Goal: Understand site structure: Grasp the organization and layout of the website

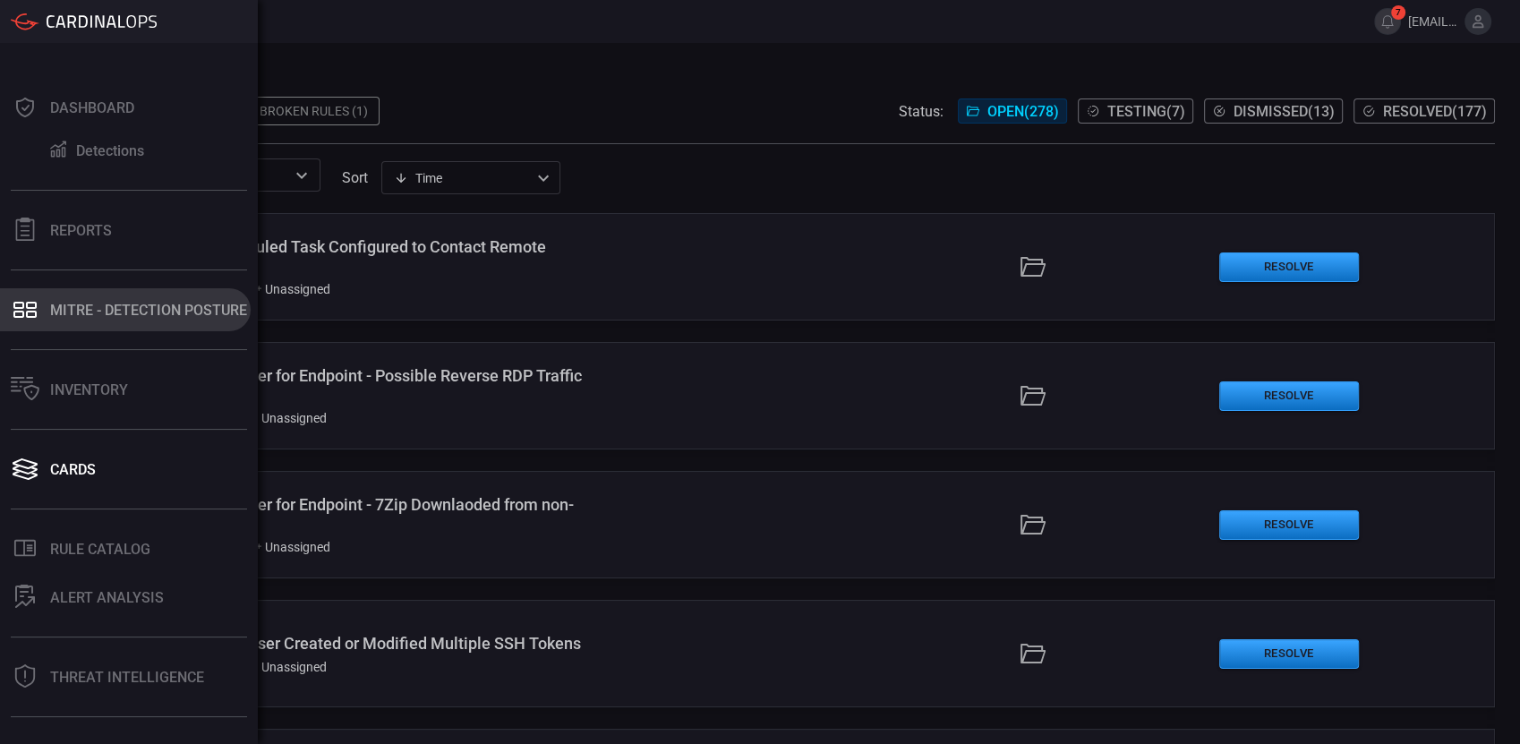
click at [115, 304] on div "MITRE - Detection Posture" at bounding box center [148, 310] width 197 height 17
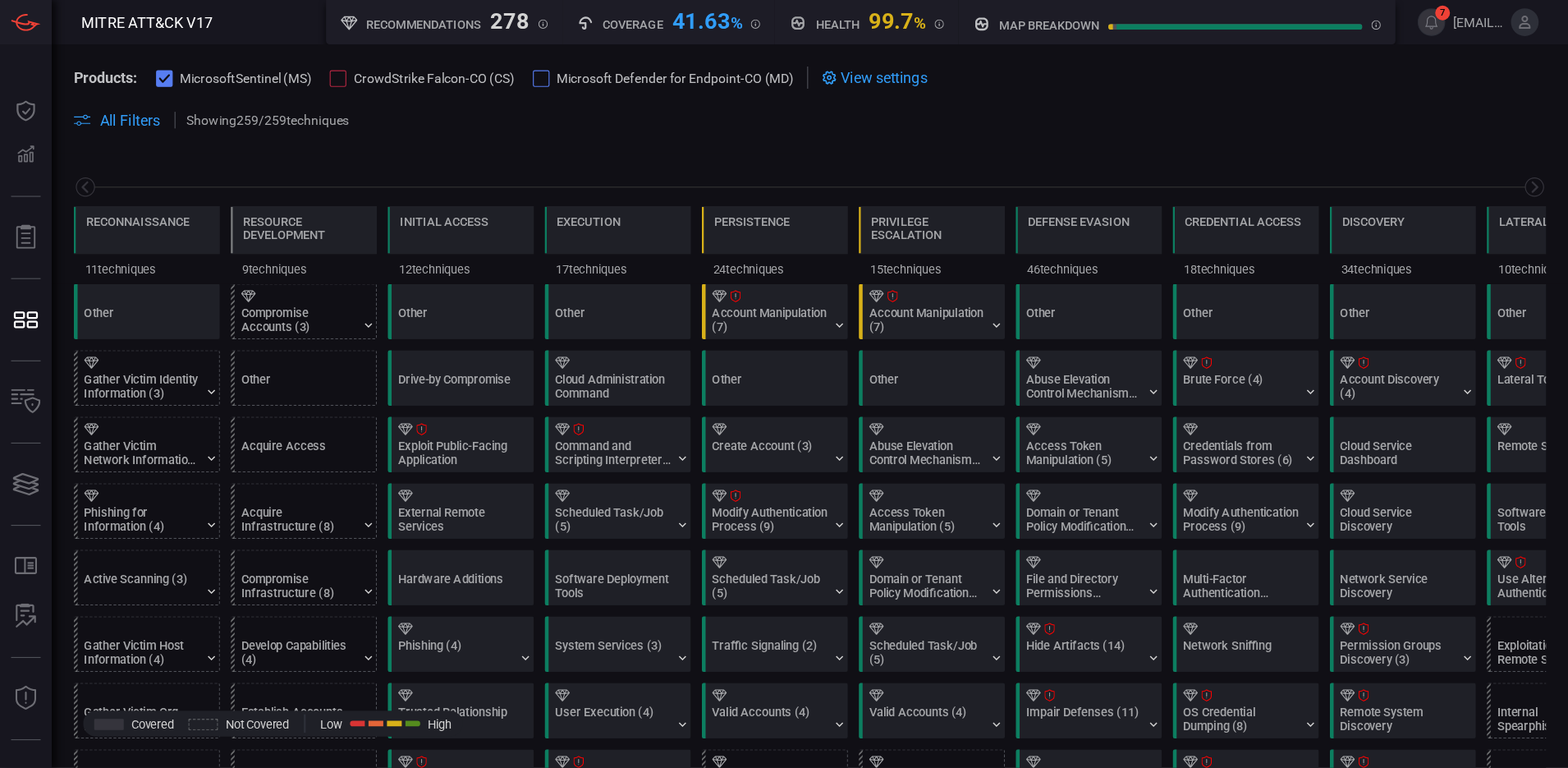
scroll to position [0, 215]
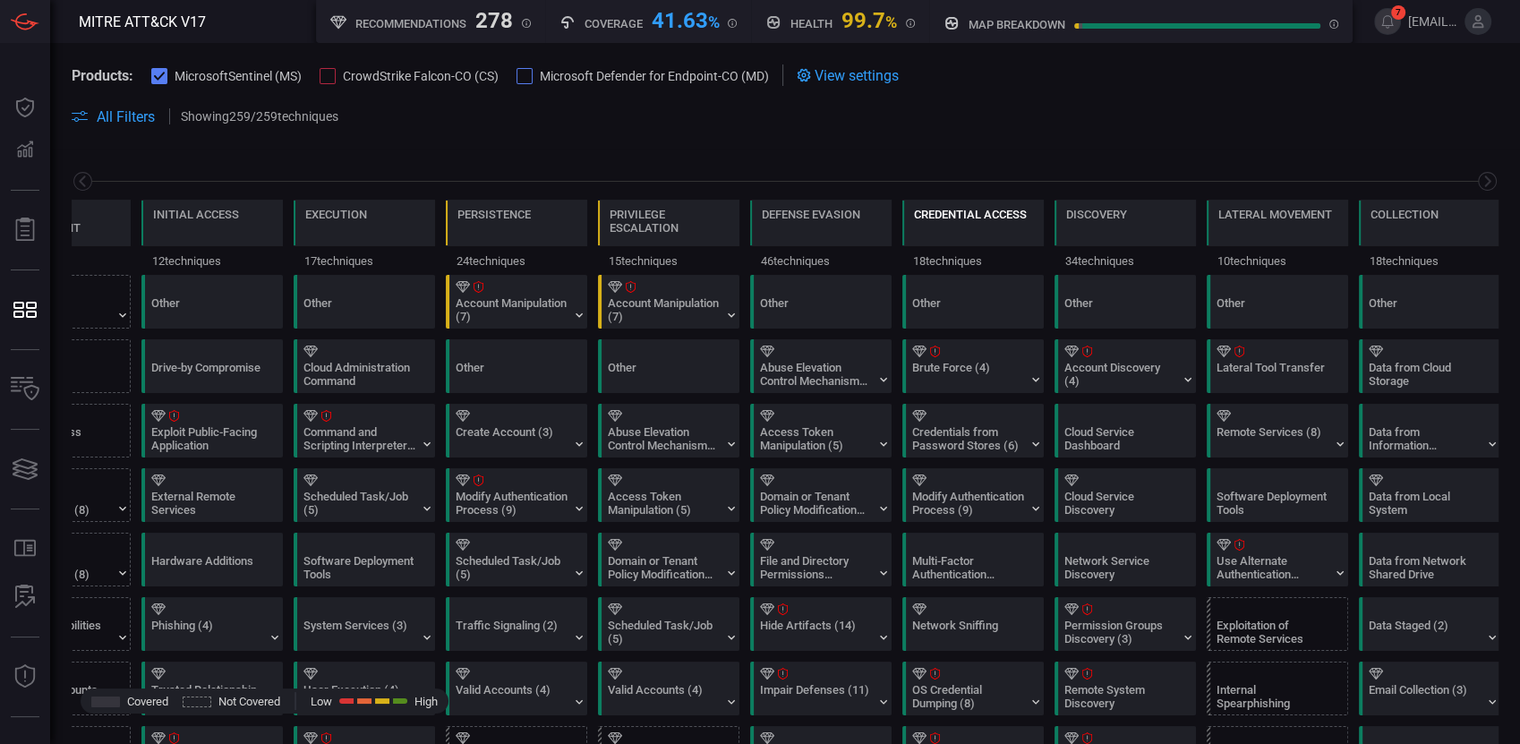
type button "/mitremap"
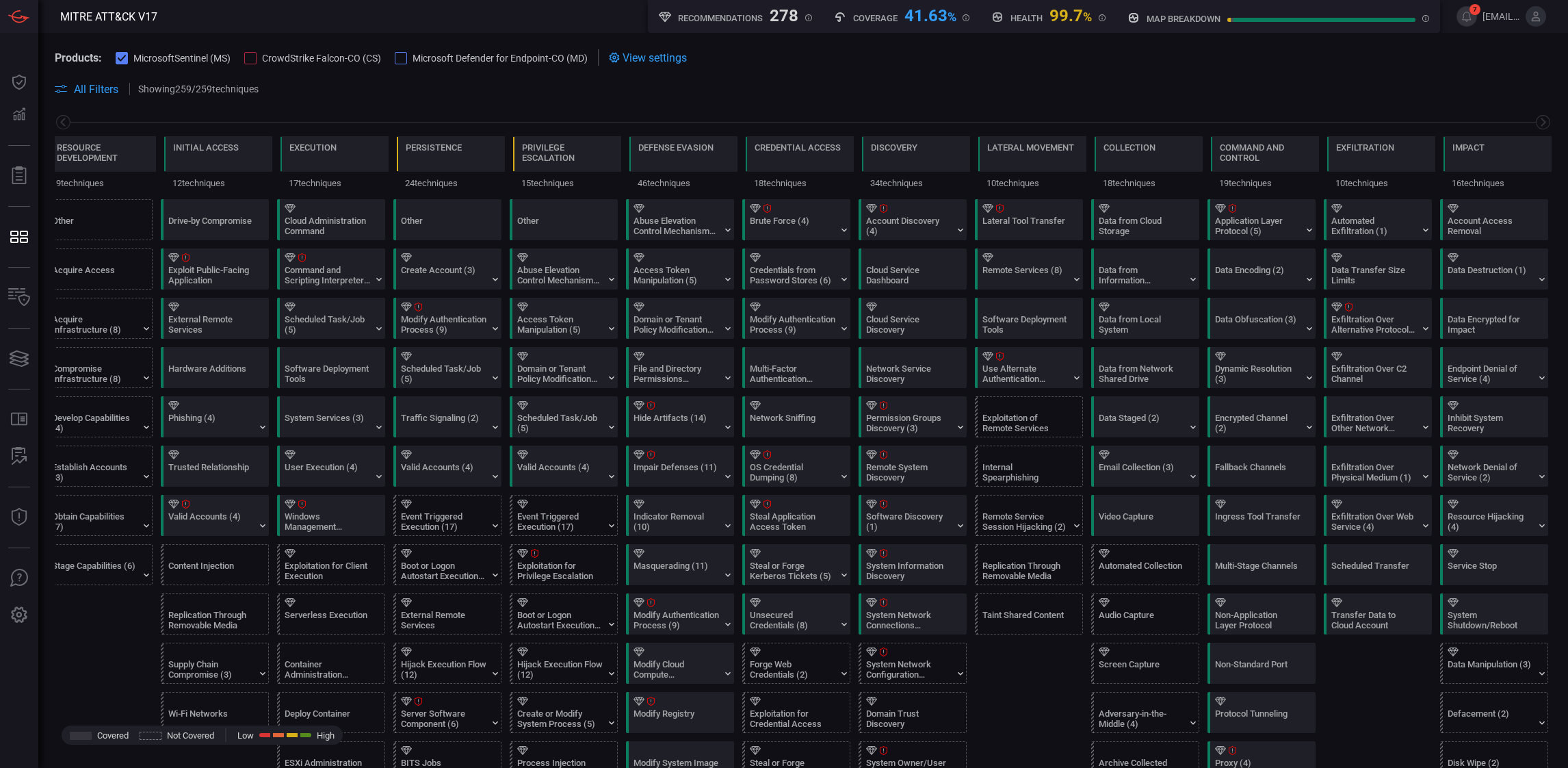
scroll to position [0, 0]
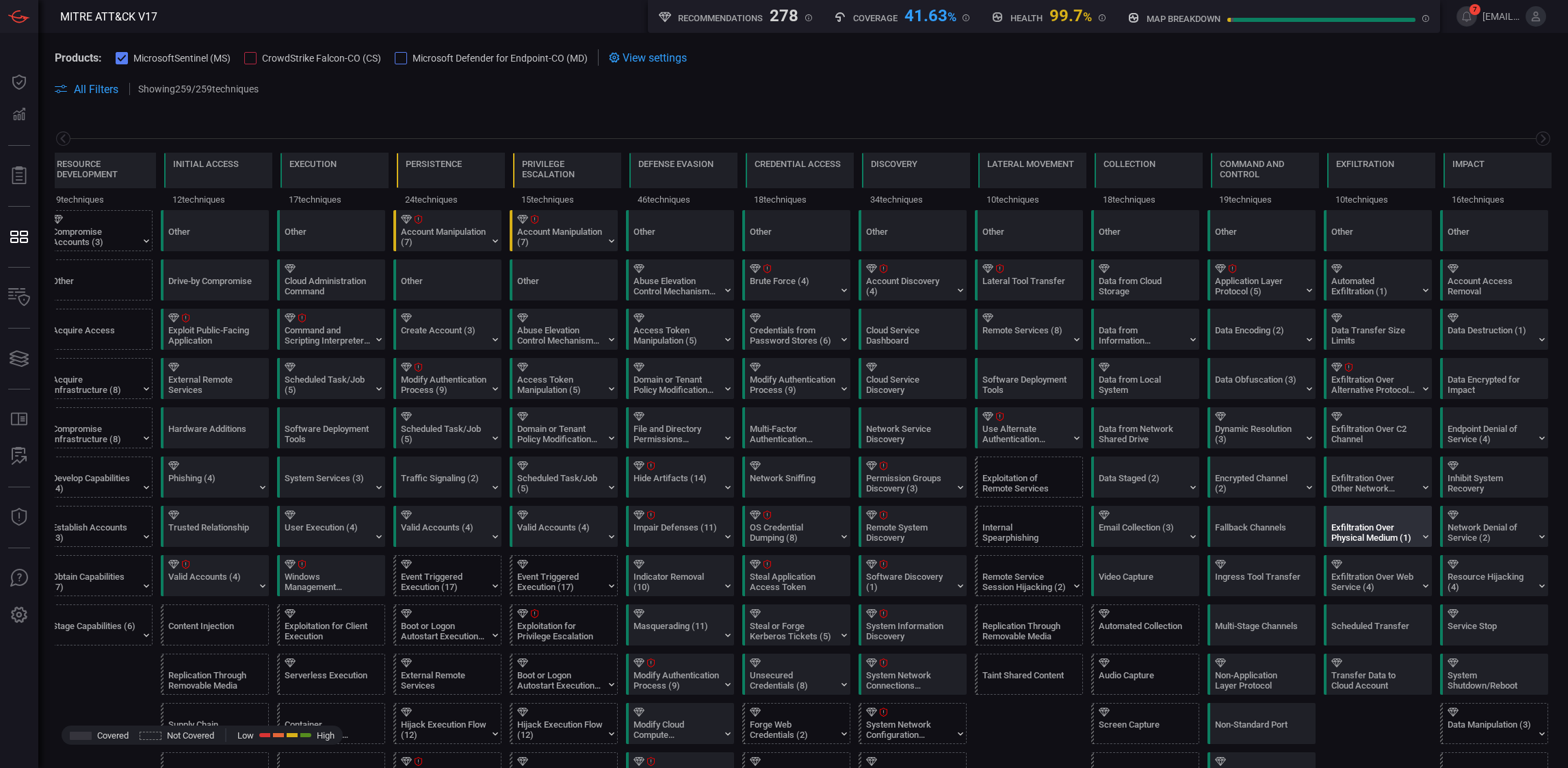
click at [1161, 543] on div "Exfiltration Over Physical Medium (1)" at bounding box center [1375, 532] width 86 height 21
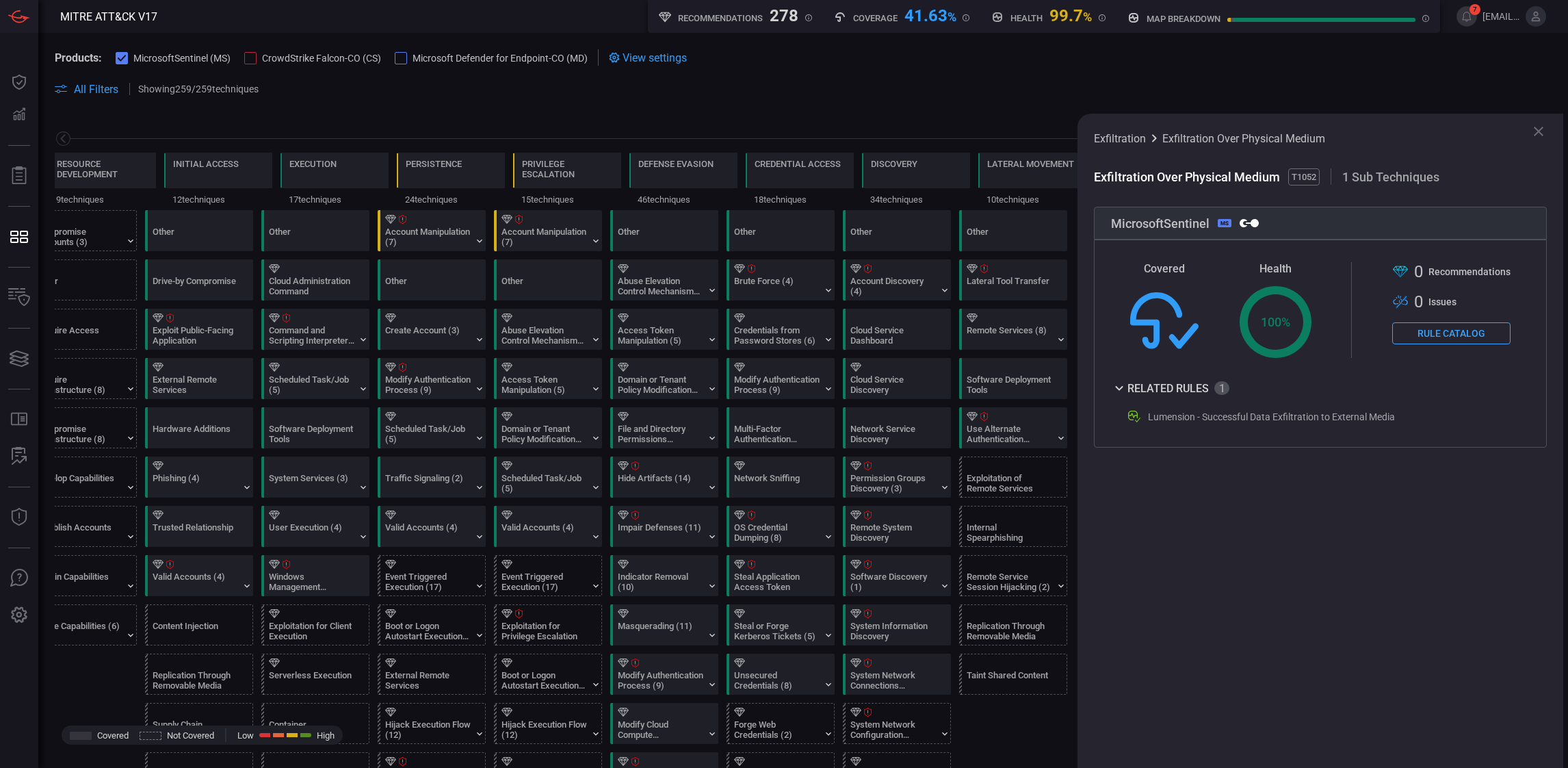
click at [775, 71] on span at bounding box center [803, 73] width 1497 height 15
click at [254, 58] on div at bounding box center [250, 58] width 12 height 12
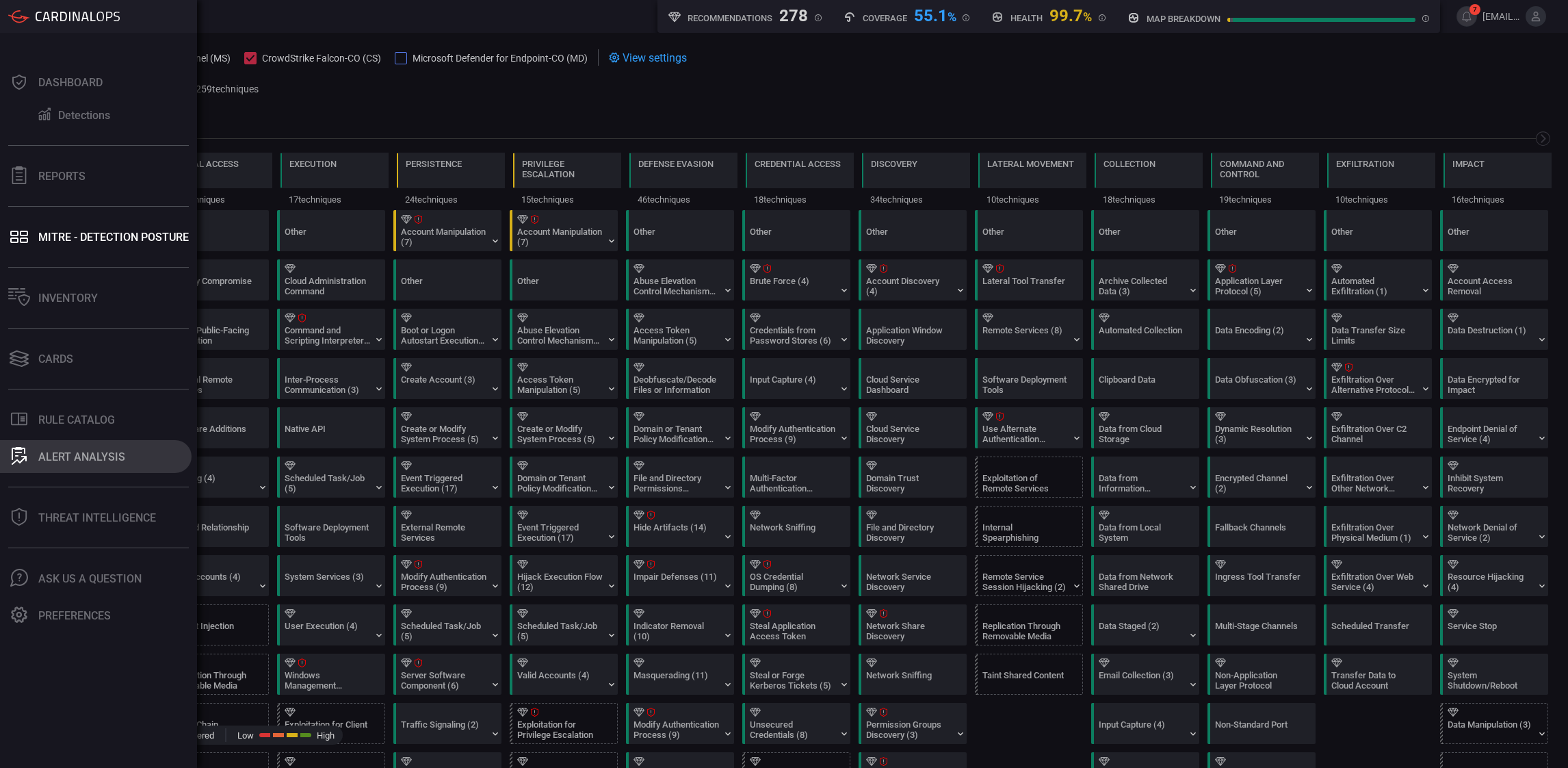
click at [88, 452] on div "ALERT ANALYSIS" at bounding box center [82, 457] width 87 height 13
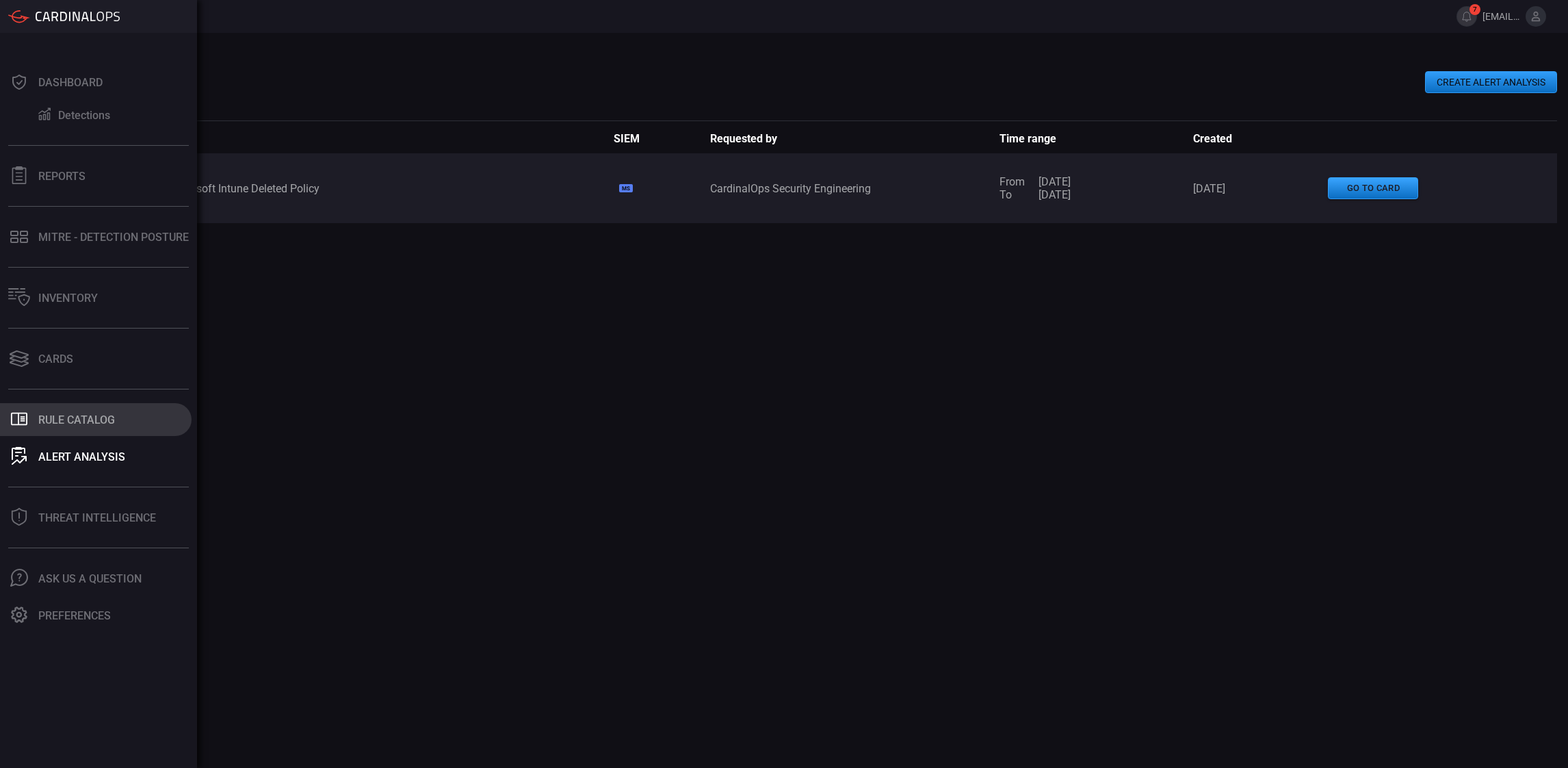
click at [84, 424] on div "Rule Catalog" at bounding box center [76, 420] width 76 height 13
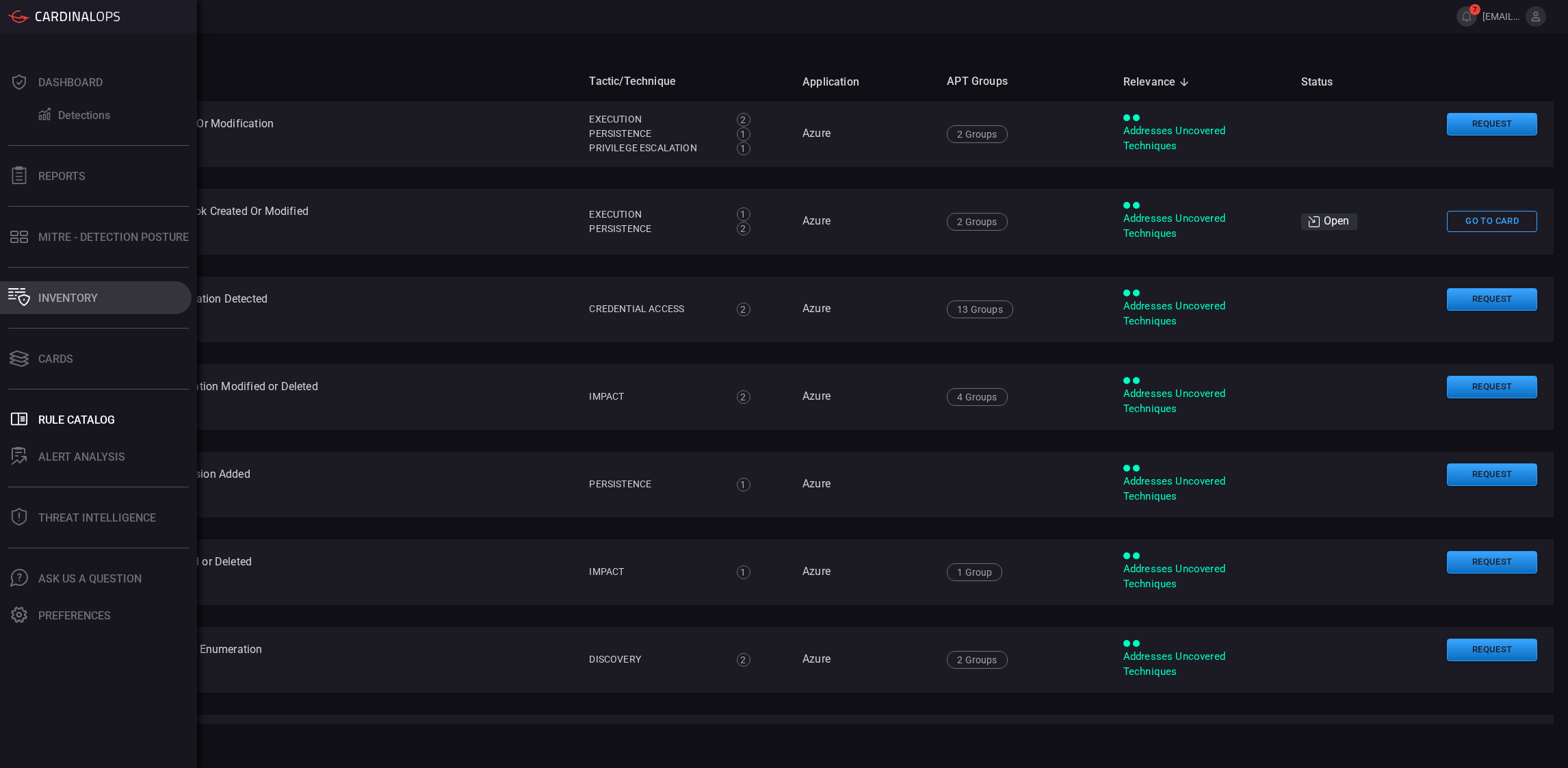
click at [80, 295] on div "Inventory" at bounding box center [68, 298] width 60 height 13
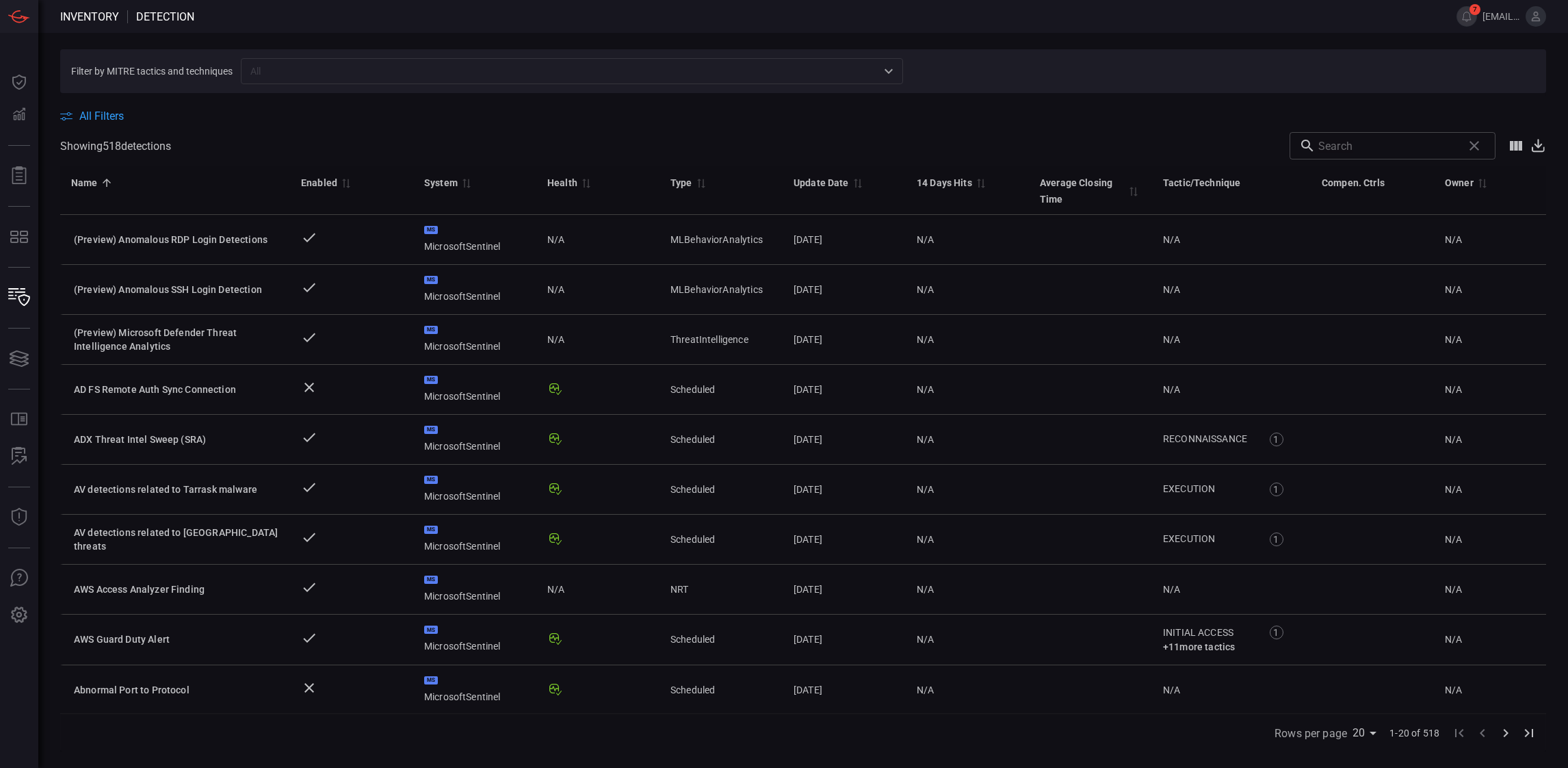
click at [1161, 148] on icon at bounding box center [1537, 145] width 16 height 16
click at [864, 126] on span at bounding box center [803, 127] width 1486 height 10
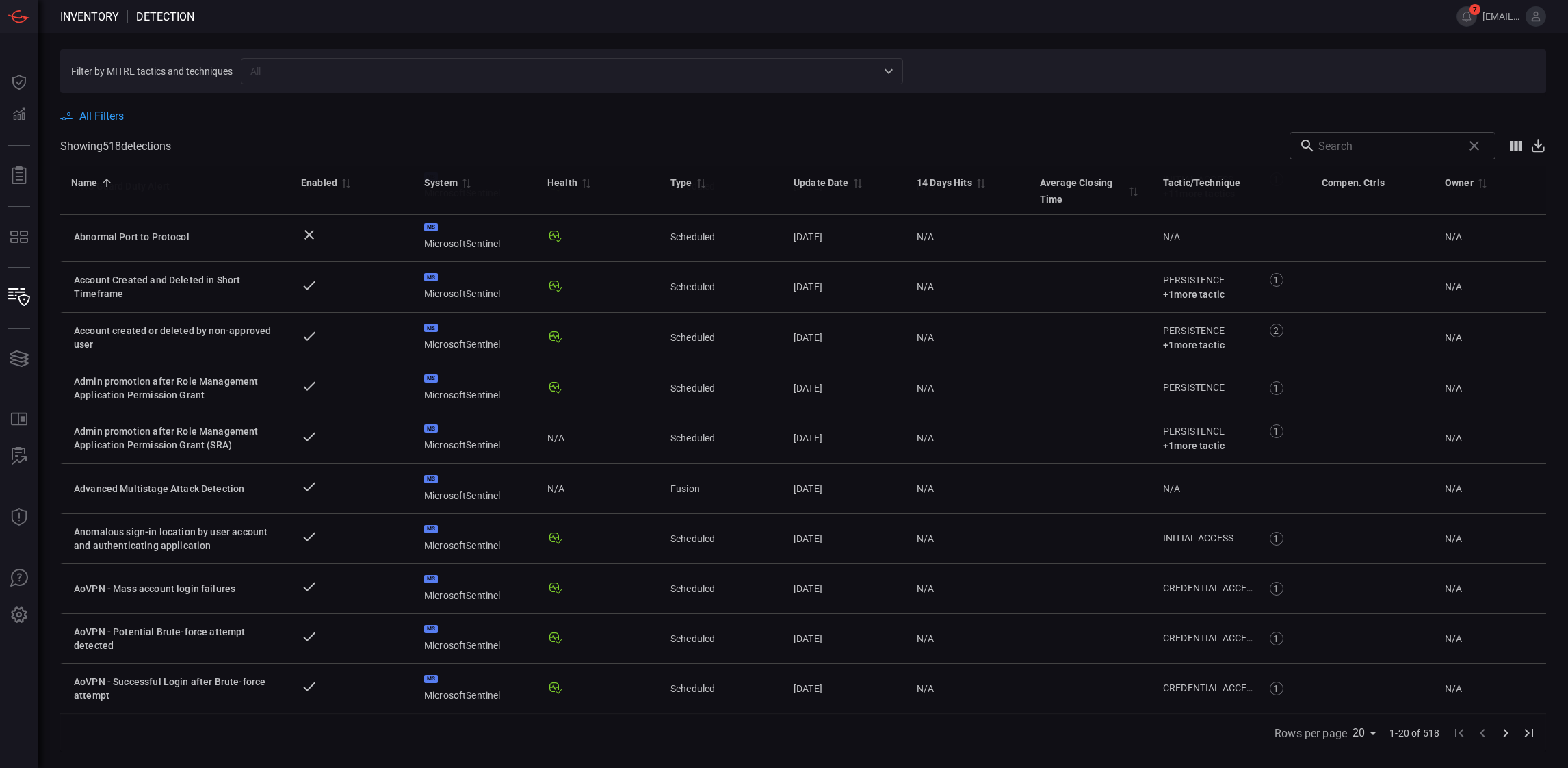
scroll to position [522, 0]
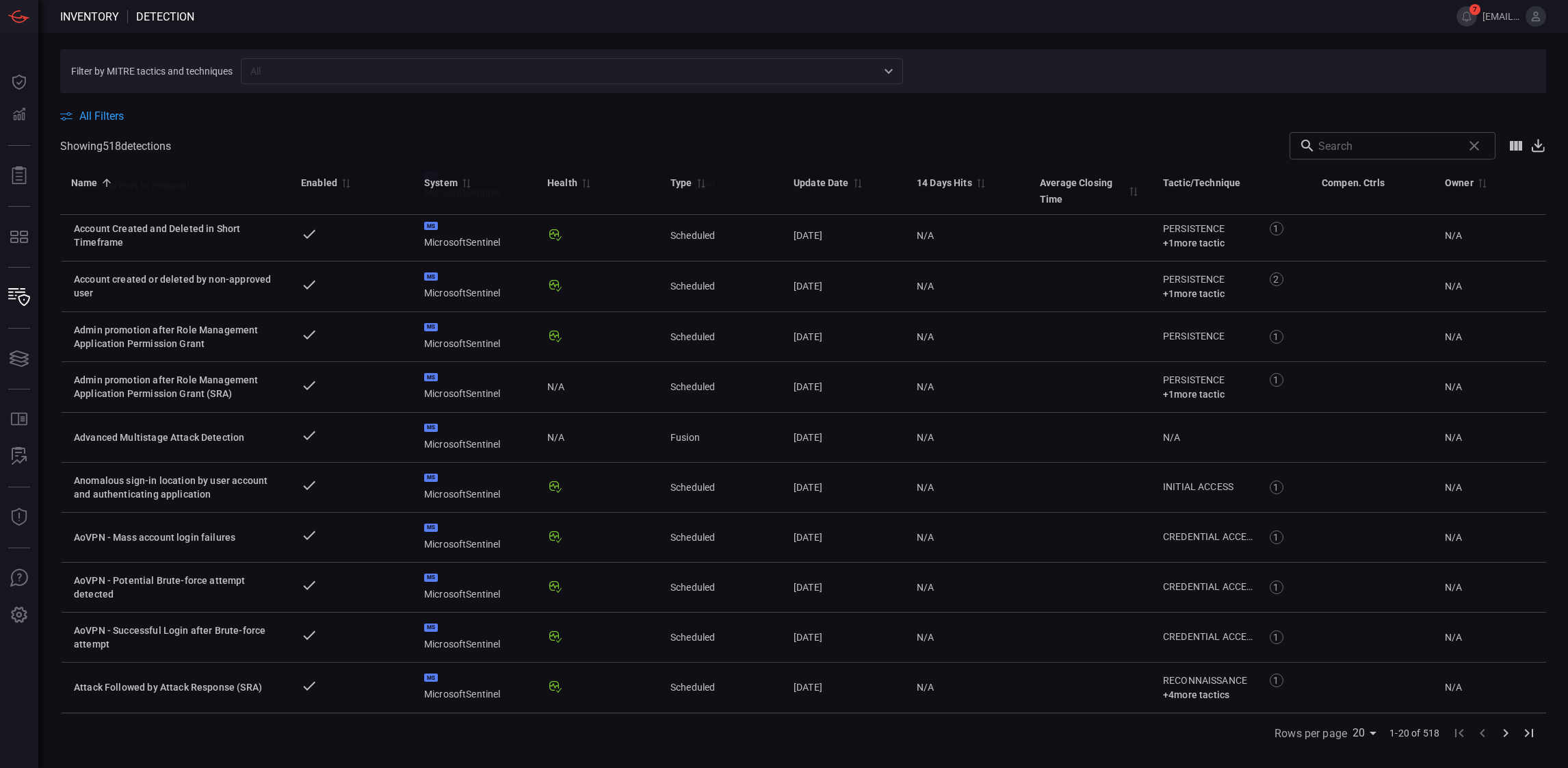
click at [1161, 568] on icon "Go to next page" at bounding box center [1505, 733] width 16 height 16
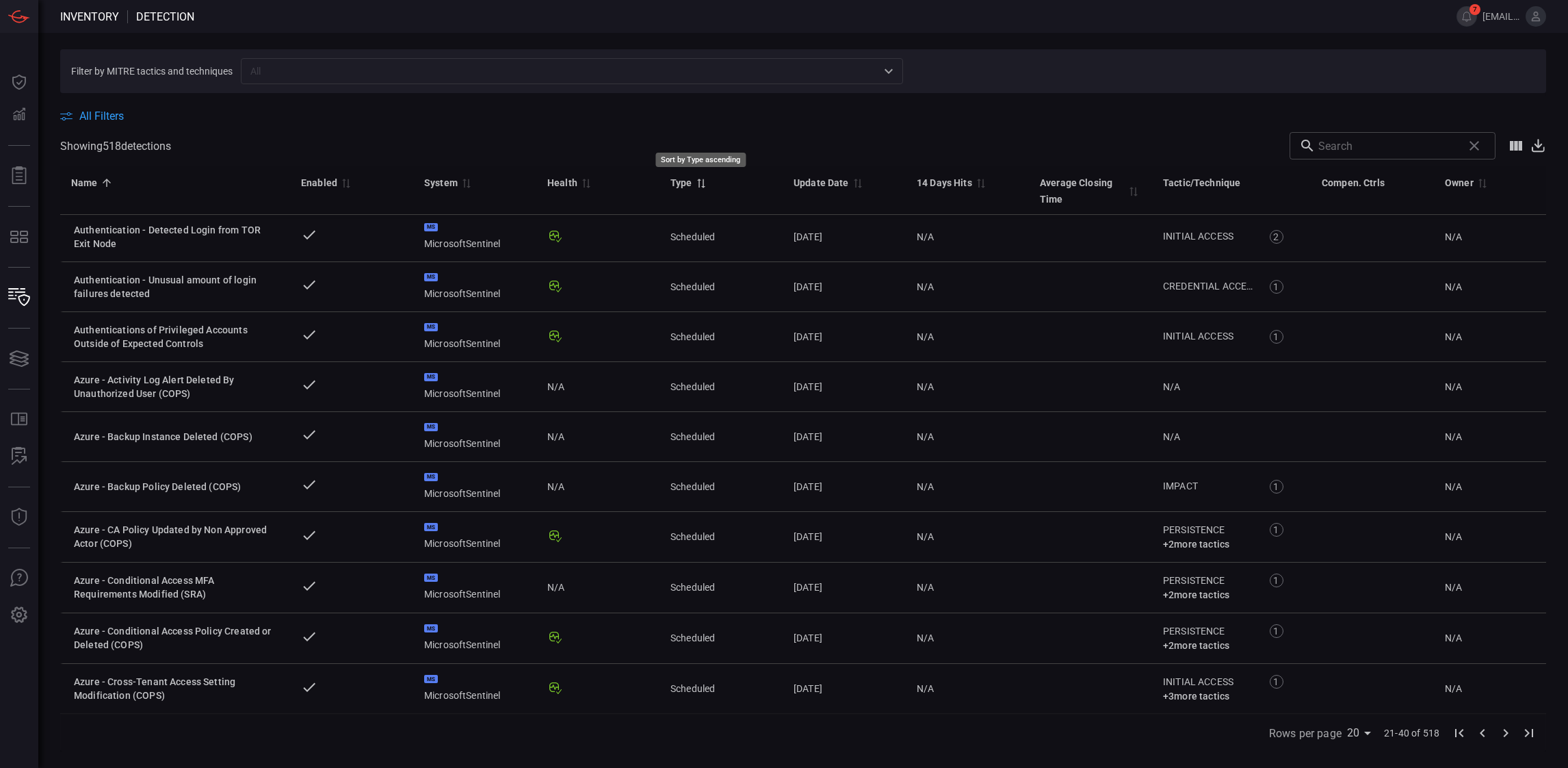
scroll to position [0, 0]
click at [86, 115] on span "All Filters" at bounding box center [102, 116] width 44 height 13
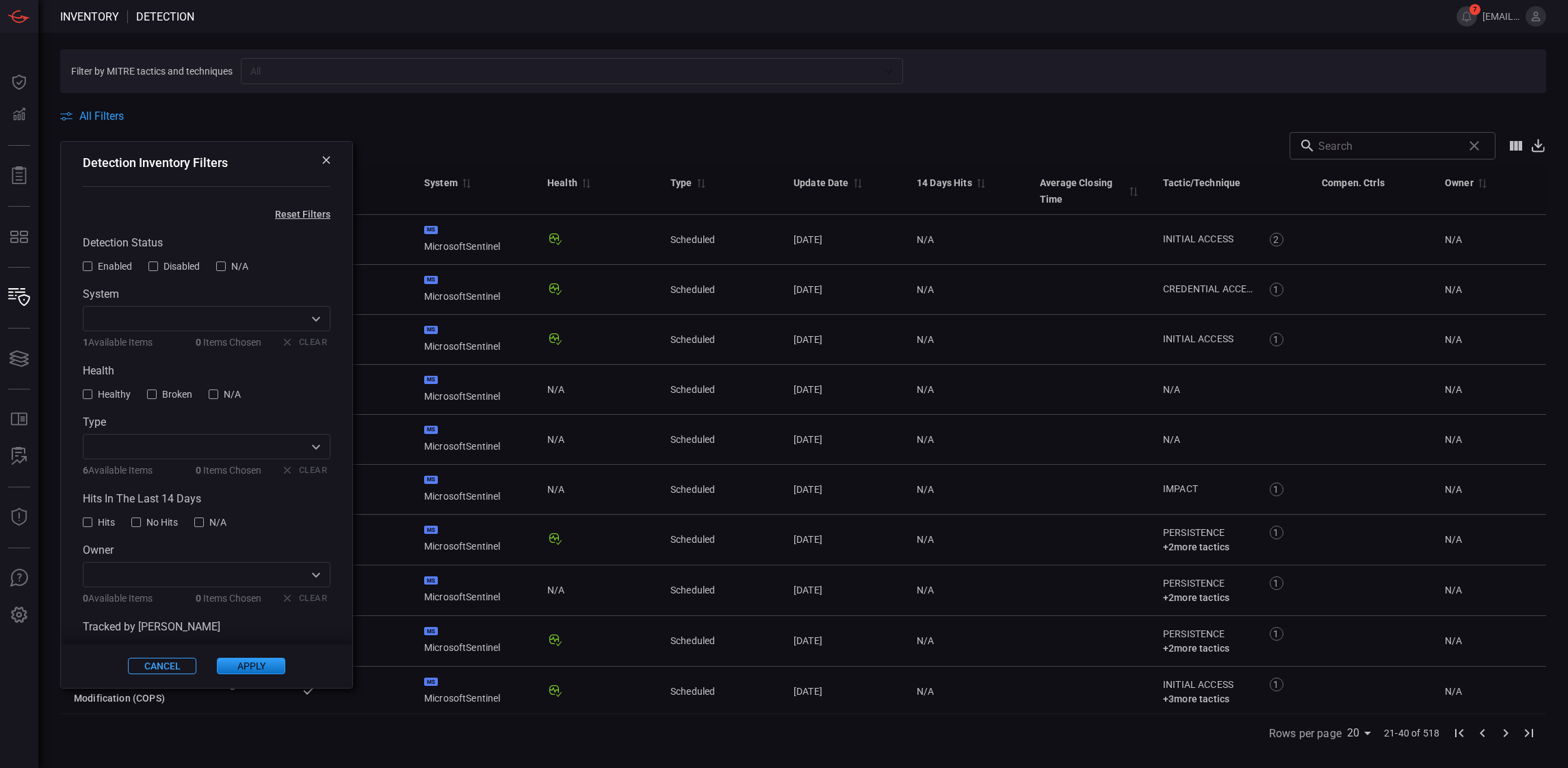
click at [433, 135] on span at bounding box center [726, 146] width 1109 height 28
click at [167, 568] on button "Cancel" at bounding box center [161, 665] width 68 height 16
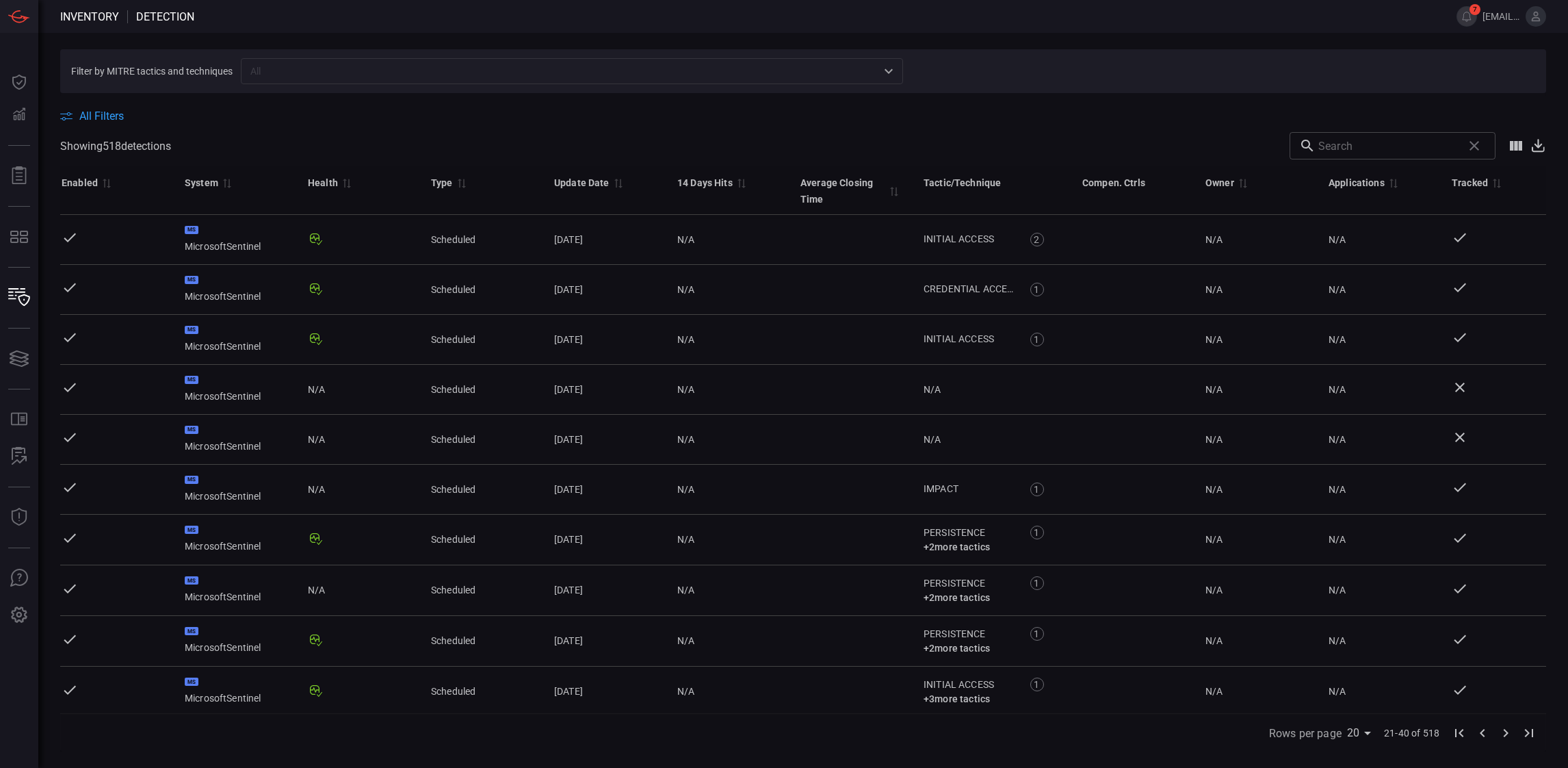
scroll to position [0, 272]
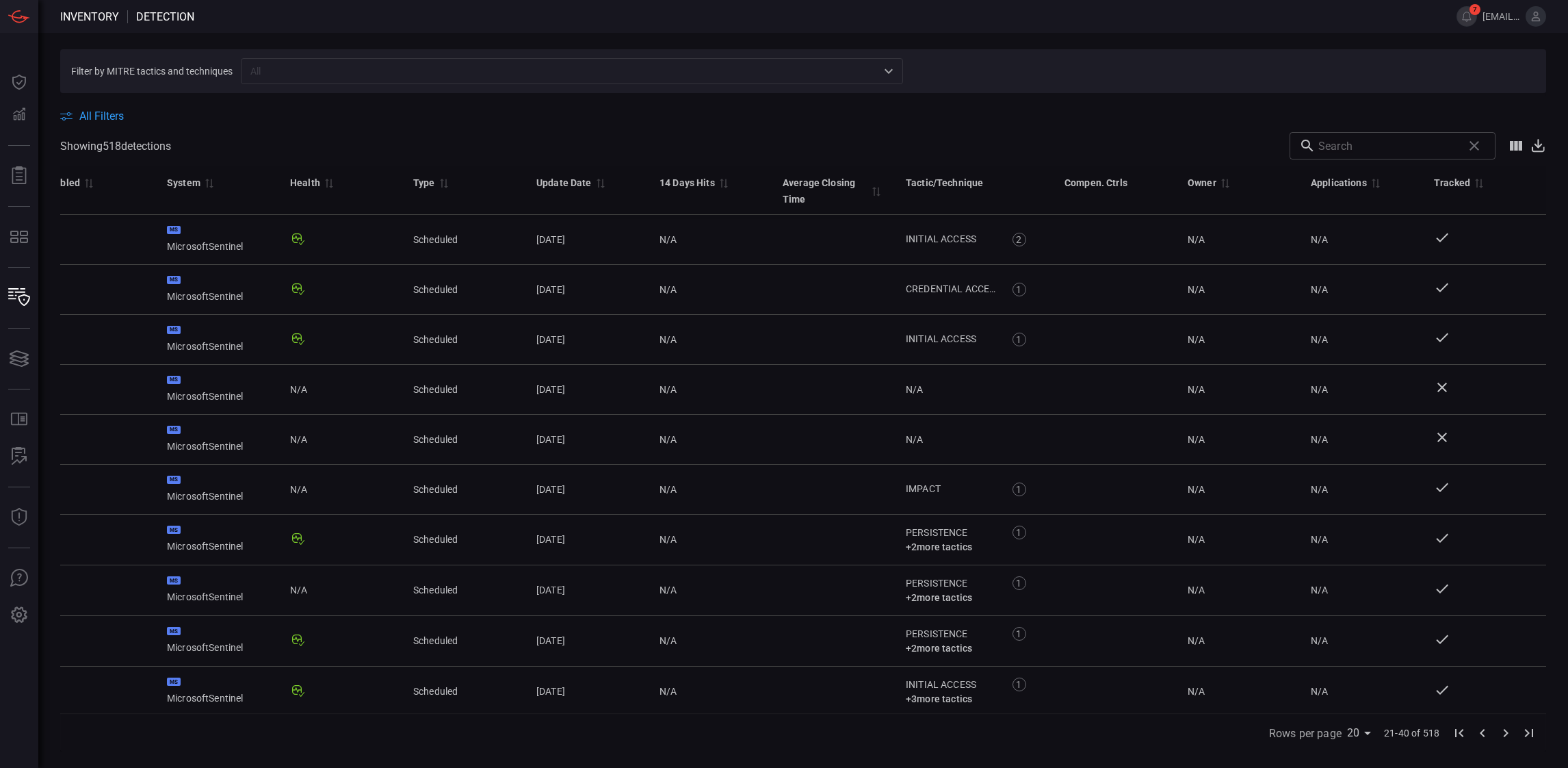
click at [951, 184] on div "Tactic/Technique" at bounding box center [944, 182] width 77 height 16
click at [1161, 147] on icon at bounding box center [1538, 145] width 8 height 9
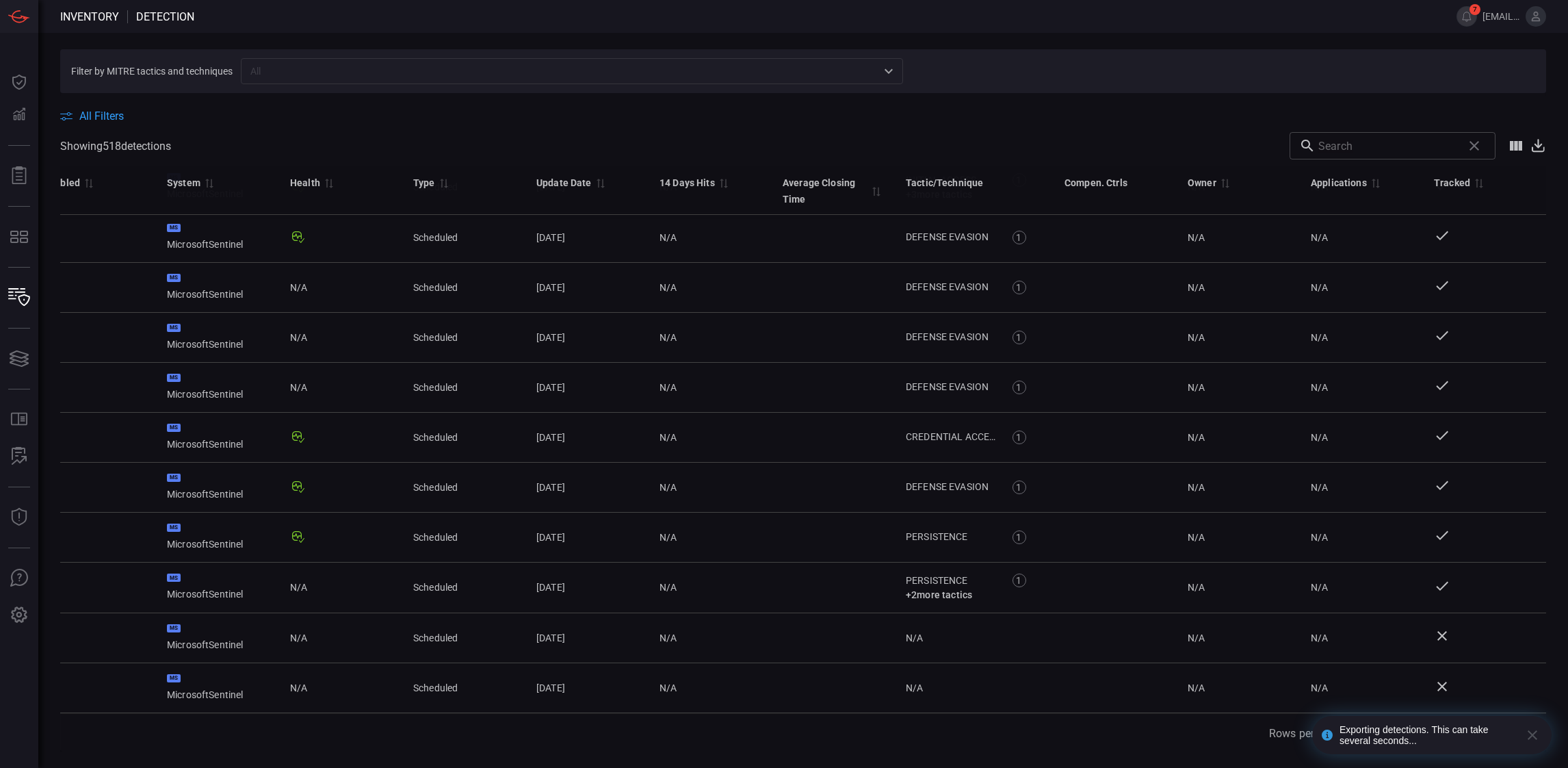
click at [989, 104] on span at bounding box center [803, 101] width 1486 height 16
